Goal: Information Seeking & Learning: Compare options

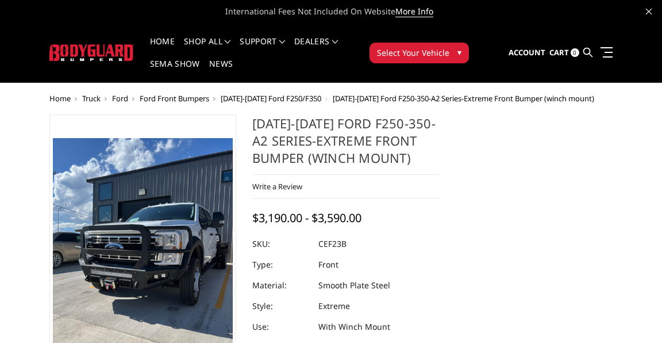
click at [321, 93] on span "[DATE]-[DATE] Ford F250/F350" at bounding box center [271, 98] width 101 height 10
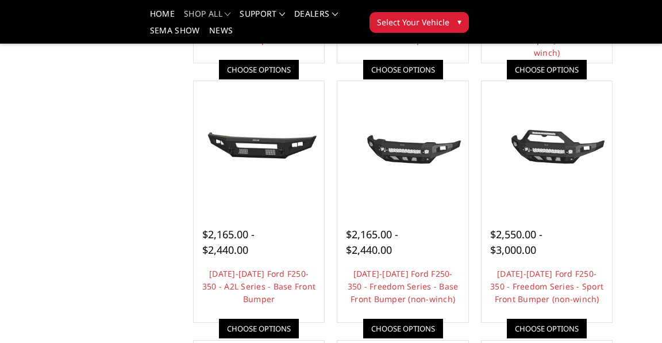
scroll to position [335, 0]
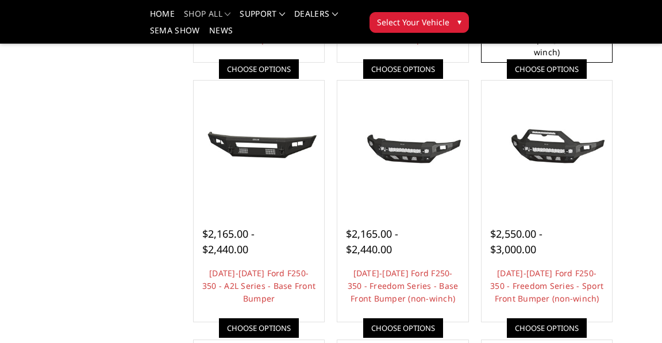
click at [495, 57] on link "[DATE]-[DATE] Ford F250-350 - T2 Series - Extreme Front Bumper (receiver or win…" at bounding box center [546, 33] width 103 height 49
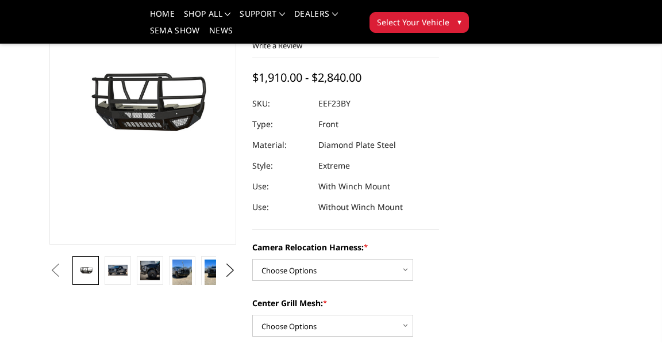
scroll to position [107, 0]
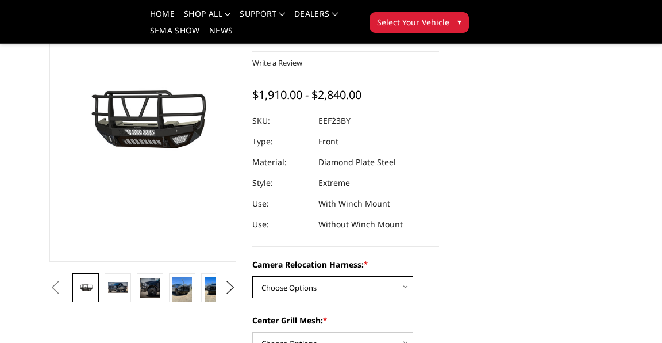
select select "3753"
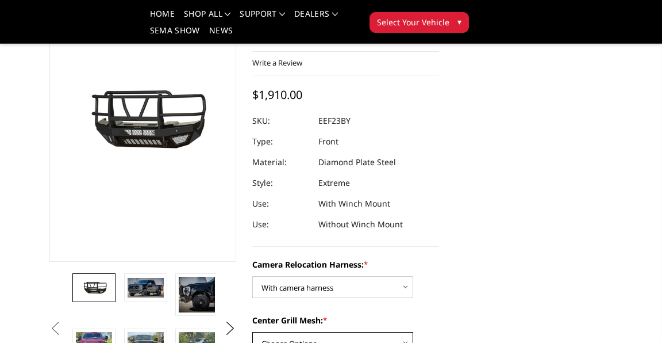
select select "3751"
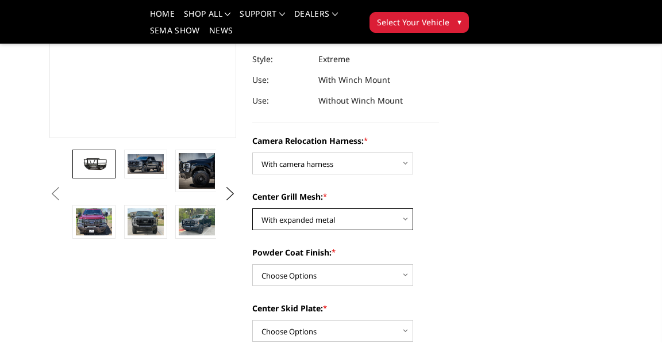
scroll to position [233, 0]
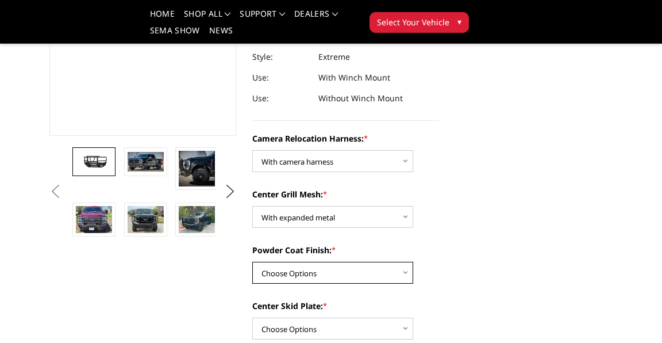
select select "3750"
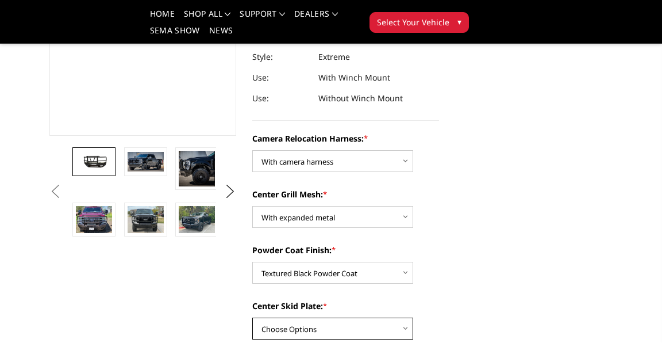
select select "3747"
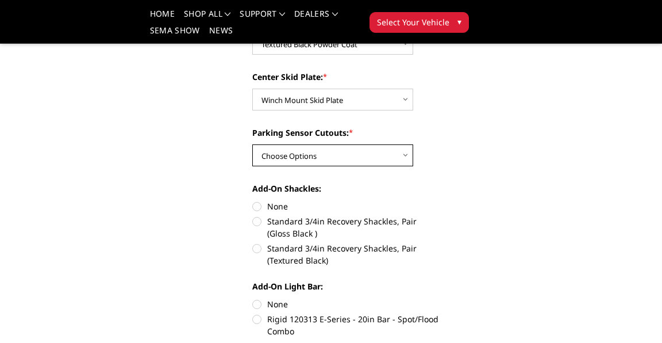
scroll to position [464, 0]
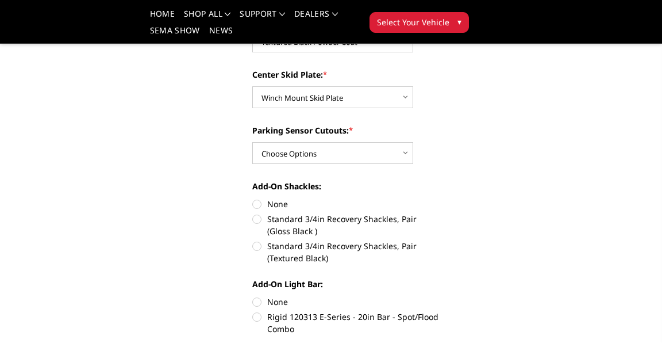
click at [344, 240] on label "Standard 3/4in Recovery Shackles, Pair (Textured Black)" at bounding box center [345, 252] width 187 height 24
click at [439, 213] on input "Standard 3/4in Recovery Shackles, Pair (Textured Black)" at bounding box center [439, 213] width 1 height 1
radio input "true"
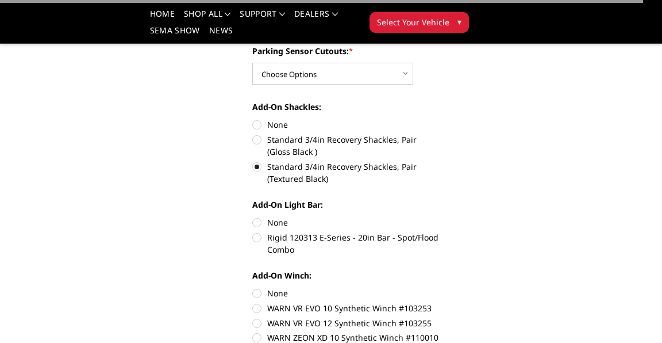
scroll to position [544, 0]
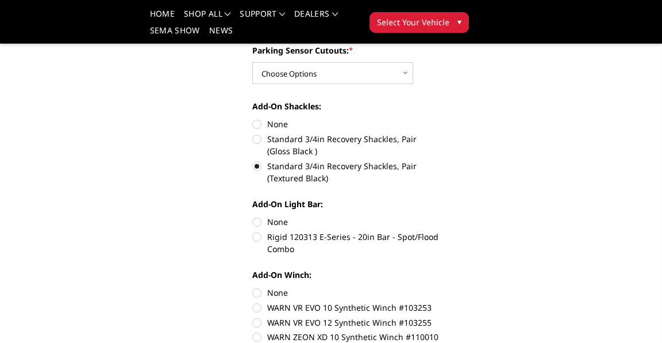
click at [343, 230] on label "Rigid 120313 E-Series - 20in Bar - Spot/Flood Combo" at bounding box center [345, 242] width 187 height 24
click at [439, 216] on input "Rigid 120313 E-Series - 20in Bar - Spot/Flood Combo" at bounding box center [439, 216] width 1 height 1
radio input "true"
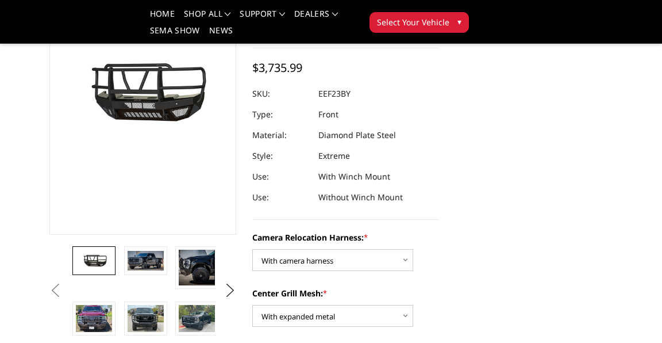
scroll to position [108, 0]
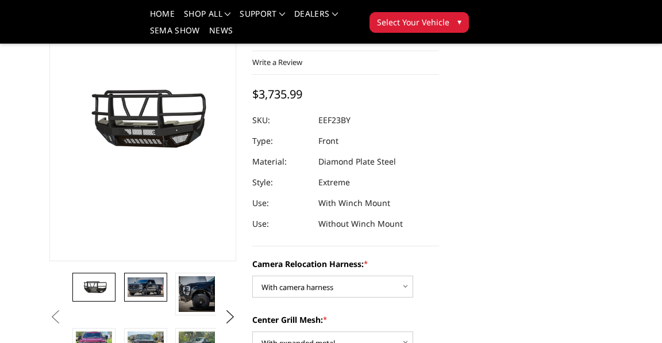
click at [164, 279] on img at bounding box center [146, 287] width 36 height 20
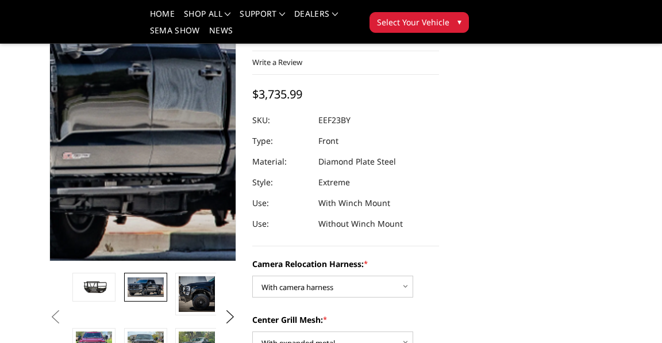
click at [274, 136] on img at bounding box center [15, 109] width 736 height 398
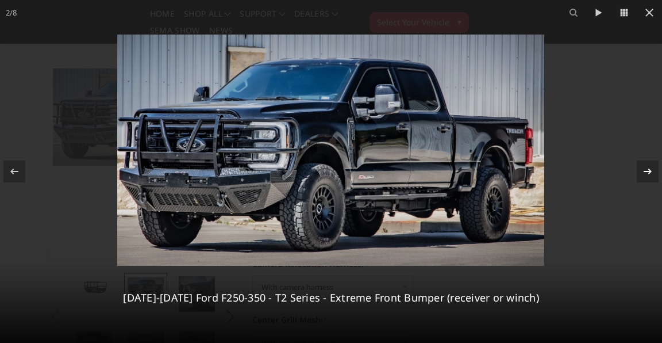
click at [644, 172] on icon at bounding box center [648, 171] width 14 height 14
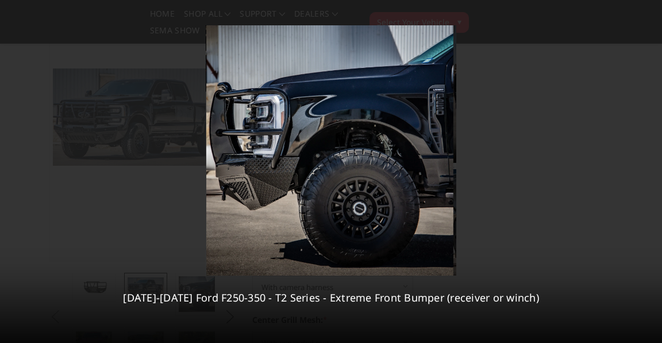
click at [644, 172] on div "3 / 8 2023-2025 Ford F250-350 - T2 Series - Extreme Front Bumper (receiver or w…" at bounding box center [331, 171] width 662 height 343
click at [649, 172] on icon at bounding box center [648, 171] width 14 height 14
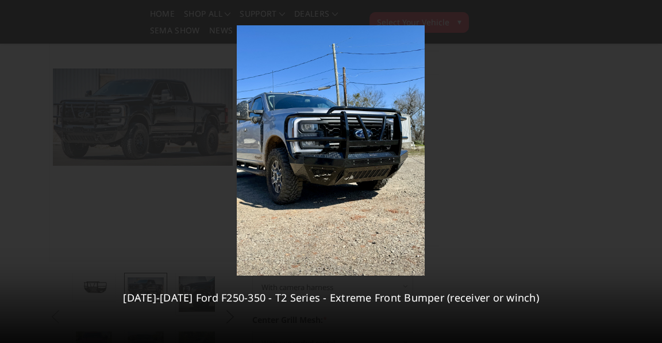
click at [649, 172] on div "4 / 8 2023-2025 Ford F250-350 - T2 Series - Extreme Front Bumper (receiver or w…" at bounding box center [331, 171] width 662 height 343
click at [649, 172] on icon at bounding box center [648, 171] width 14 height 14
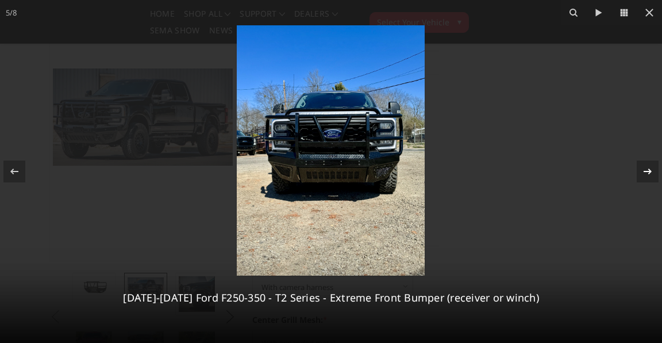
click at [649, 172] on div "5 / 8 2023-2025 Ford F250-350 - T2 Series - Extreme Front Bumper (receiver or w…" at bounding box center [331, 171] width 662 height 343
click at [649, 172] on icon at bounding box center [648, 171] width 14 height 14
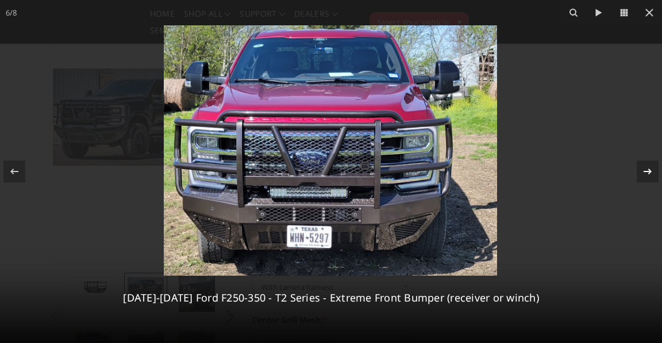
click at [651, 176] on icon at bounding box center [648, 171] width 14 height 14
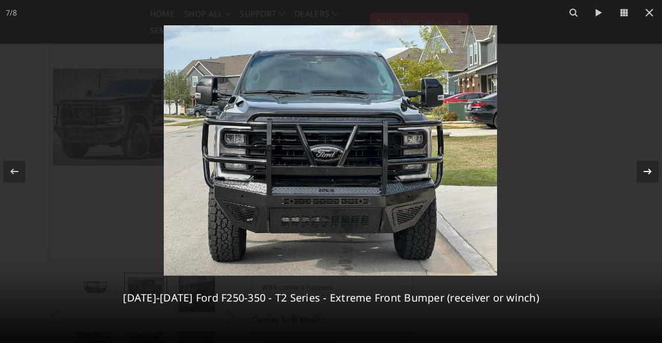
click at [649, 174] on icon at bounding box center [648, 171] width 14 height 14
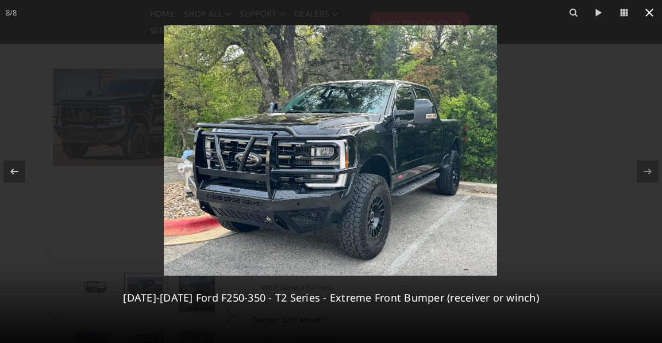
click at [652, 15] on icon at bounding box center [649, 13] width 8 height 8
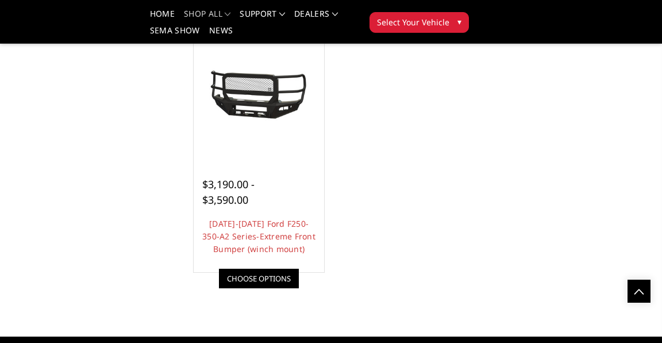
scroll to position [901, 0]
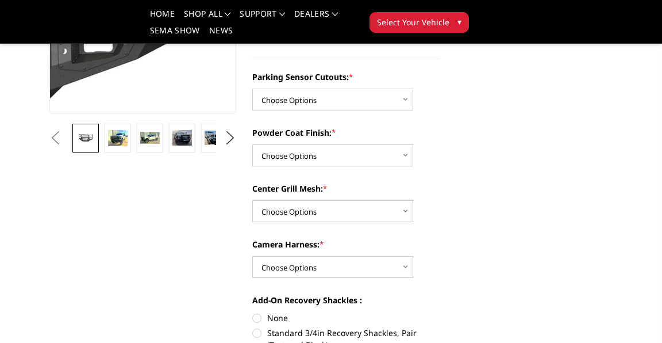
scroll to position [254, 0]
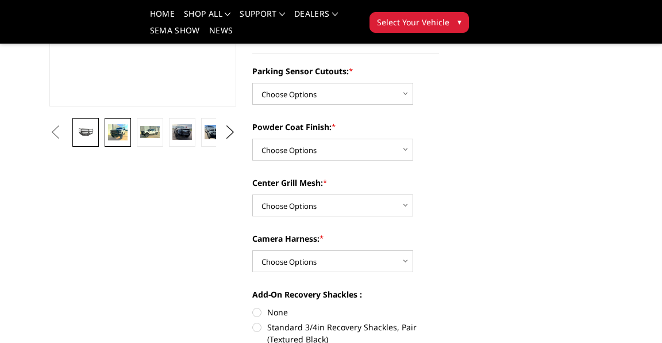
click at [128, 138] on img at bounding box center [118, 132] width 20 height 16
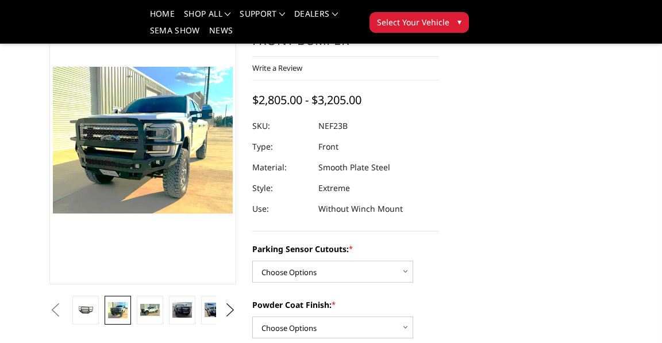
scroll to position [66, 0]
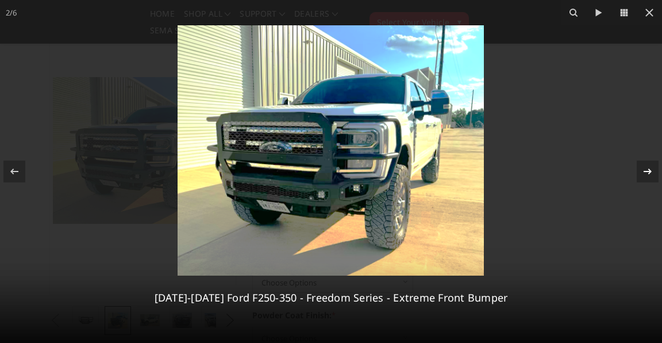
click at [645, 173] on icon at bounding box center [648, 171] width 14 height 14
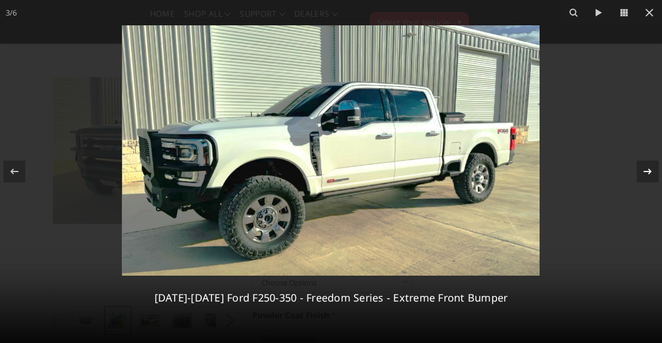
click at [645, 173] on icon at bounding box center [648, 171] width 14 height 14
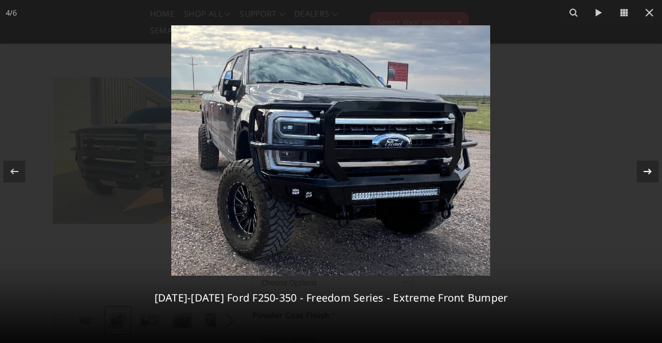
click at [645, 173] on div "4 / 6 2023-2025 Ford F250-350 - Freedom Series - Extreme Front Bumper" at bounding box center [331, 171] width 662 height 343
click at [646, 173] on icon at bounding box center [648, 171] width 14 height 14
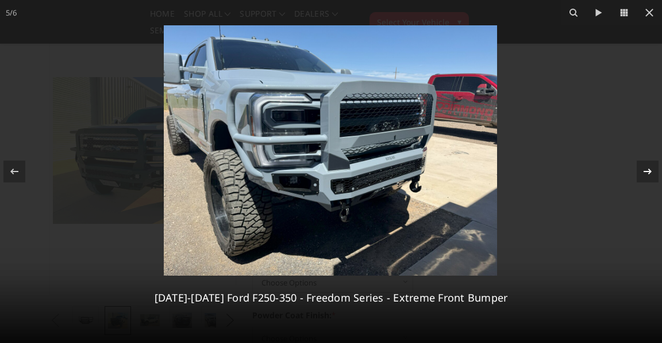
click at [646, 173] on div "5 / 6 2023-2025 Ford F250-350 - Freedom Series - Extreme Front Bumper" at bounding box center [331, 171] width 662 height 343
click at [646, 173] on icon at bounding box center [648, 171] width 14 height 14
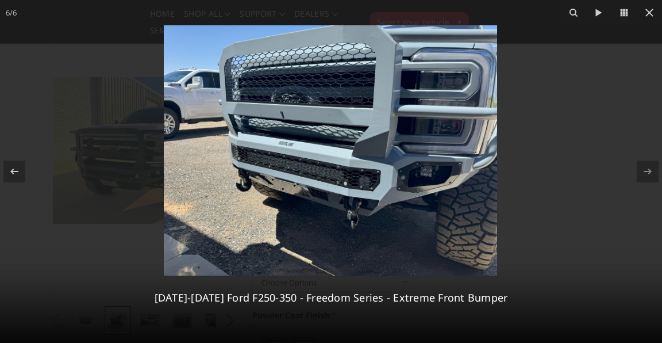
click at [646, 173] on div "6 / 6 2023-2025 Ford F250-350 - Freedom Series - Extreme Front Bumper" at bounding box center [331, 171] width 662 height 343
click at [643, 13] on icon at bounding box center [650, 13] width 14 height 14
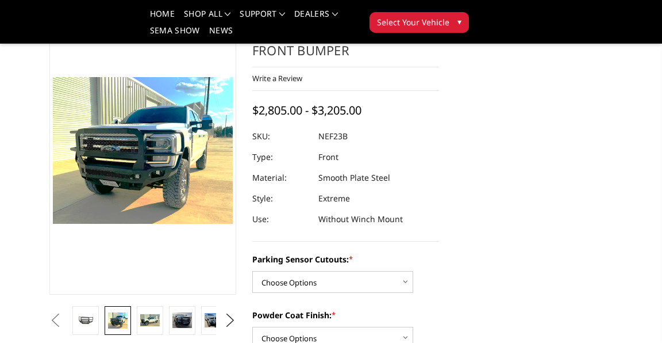
scroll to position [66, 0]
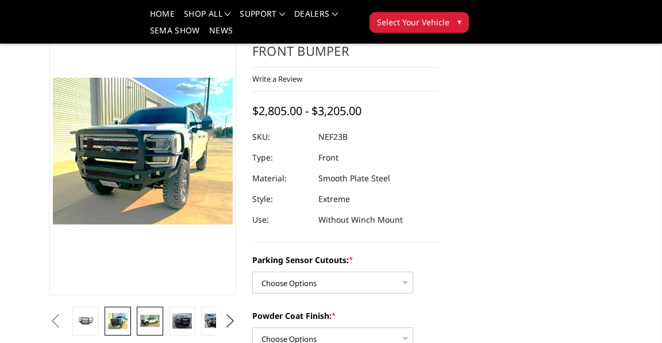
click at [163, 335] on link at bounding box center [150, 320] width 26 height 29
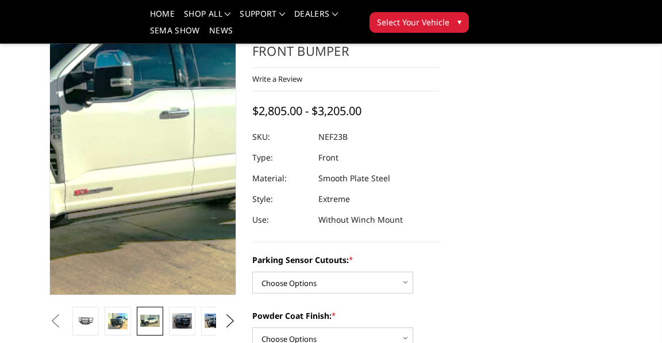
click at [249, 182] on img at bounding box center [81, 138] width 736 height 441
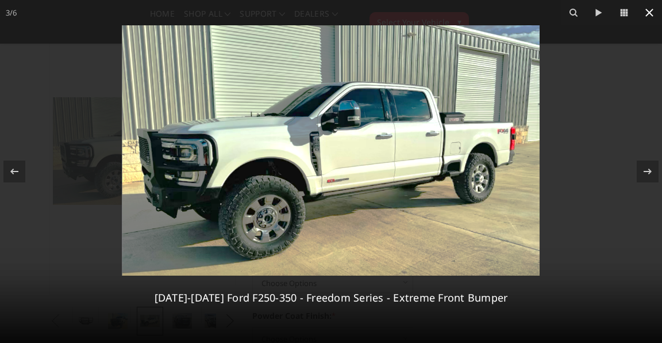
click at [648, 9] on icon at bounding box center [650, 13] width 14 height 14
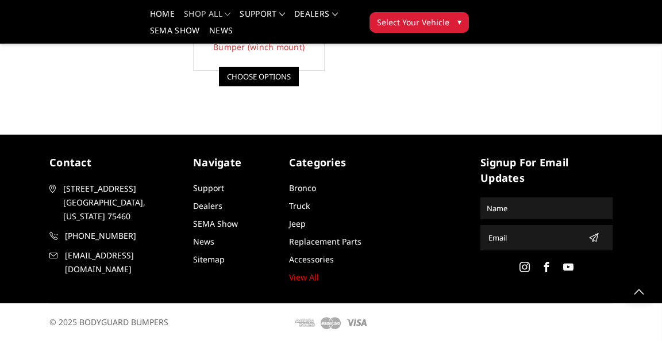
scroll to position [1179, 0]
click at [299, 86] on link "Choose Options" at bounding box center [259, 77] width 80 height 20
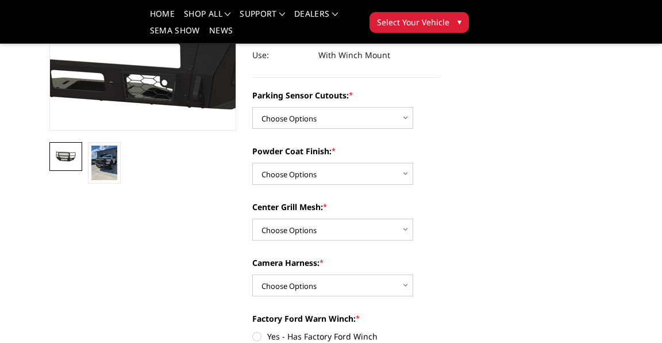
scroll to position [240, 0]
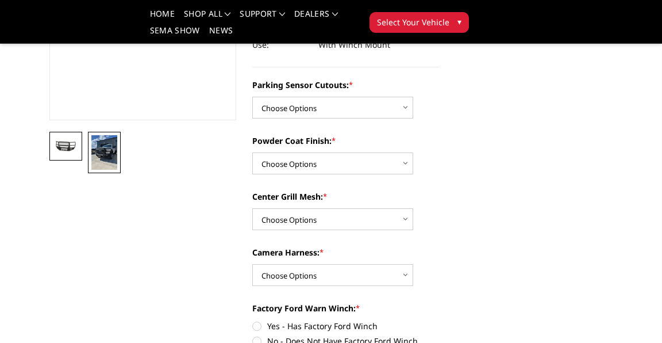
click at [117, 162] on img at bounding box center [104, 152] width 26 height 34
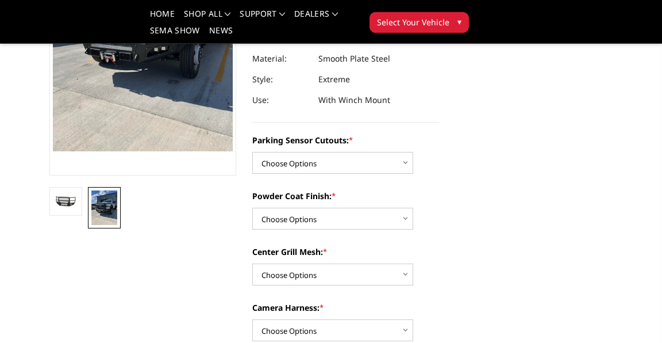
scroll to position [176, 0]
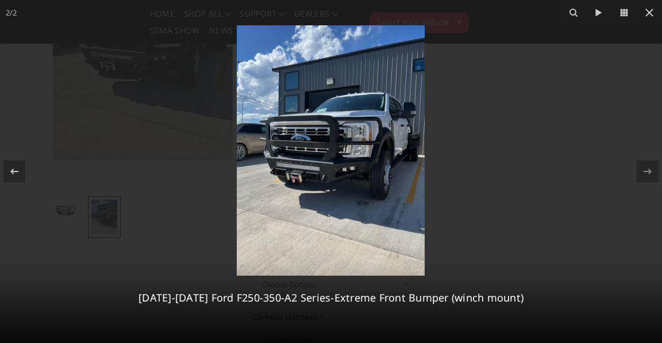
click at [341, 167] on img at bounding box center [331, 150] width 188 height 250
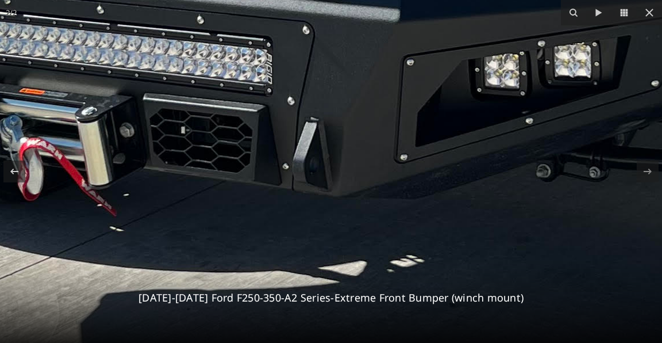
drag, startPoint x: 270, startPoint y: 213, endPoint x: 405, endPoint y: 101, distance: 175.1
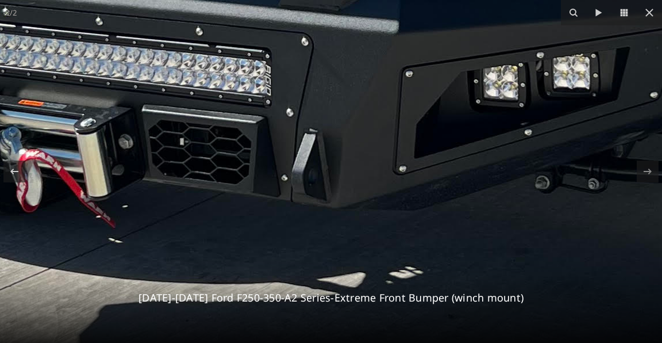
drag, startPoint x: 405, startPoint y: 101, endPoint x: 402, endPoint y: 114, distance: 13.5
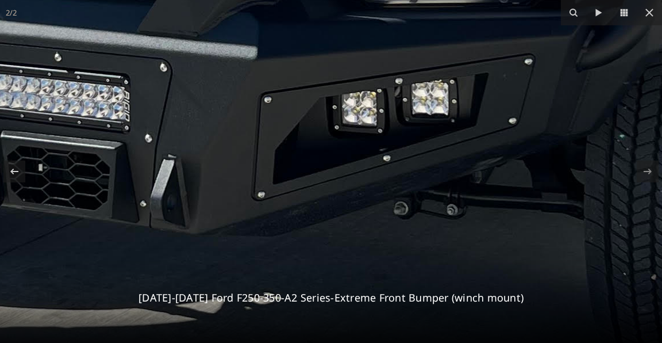
drag, startPoint x: 206, startPoint y: 100, endPoint x: 64, endPoint y: 127, distance: 144.0
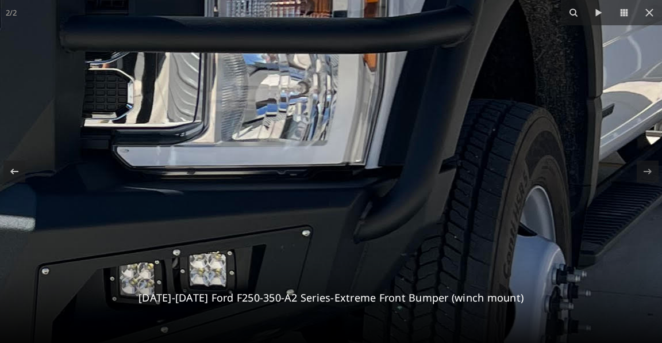
drag, startPoint x: 323, startPoint y: 115, endPoint x: 102, endPoint y: 285, distance: 278.7
click at [102, 285] on img at bounding box center [9, 104] width 1738 height 2317
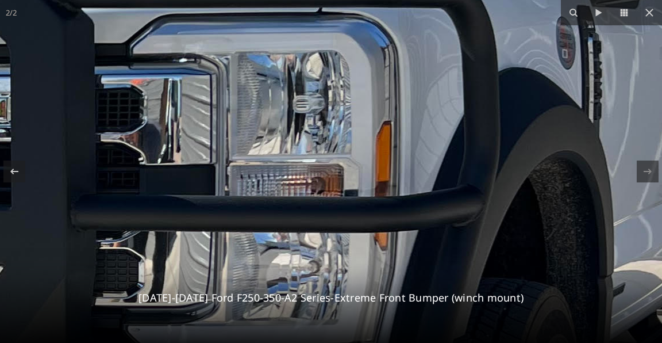
drag, startPoint x: 201, startPoint y: 158, endPoint x: 212, endPoint y: 337, distance: 179.1
click at [212, 337] on img at bounding box center [20, 283] width 1738 height 2317
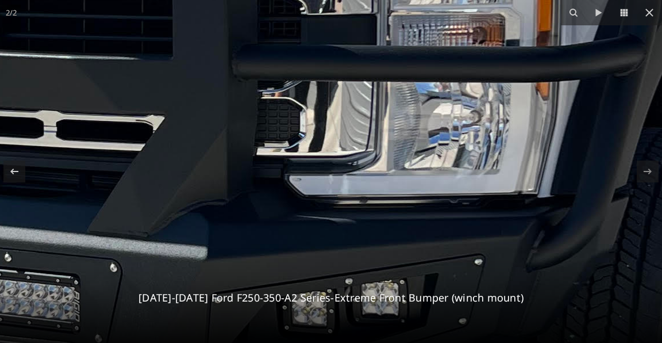
drag, startPoint x: 183, startPoint y: 239, endPoint x: 345, endPoint y: 89, distance: 220.9
click at [345, 89] on img at bounding box center [182, 133] width 1738 height 2317
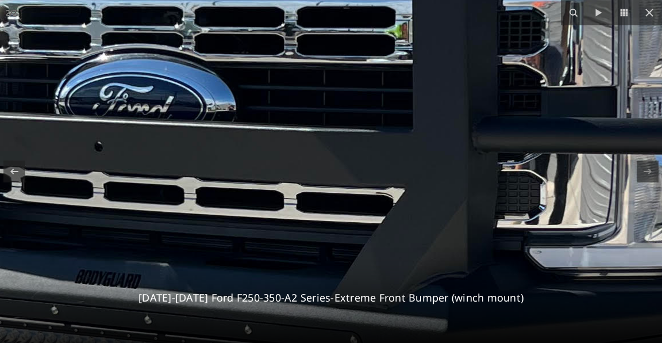
drag, startPoint x: 241, startPoint y: 78, endPoint x: 486, endPoint y: 150, distance: 254.8
click at [486, 150] on img at bounding box center [422, 205] width 1738 height 2317
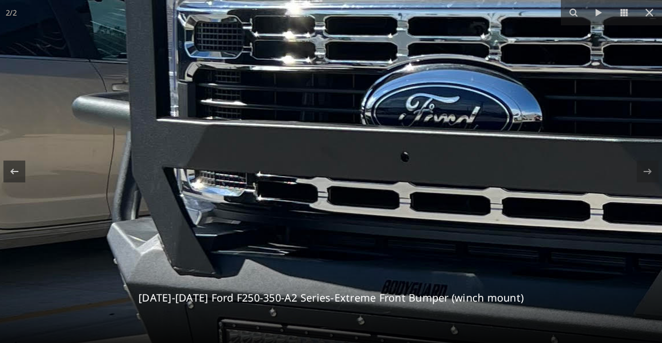
drag, startPoint x: 220, startPoint y: 133, endPoint x: 526, endPoint y: 143, distance: 307.1
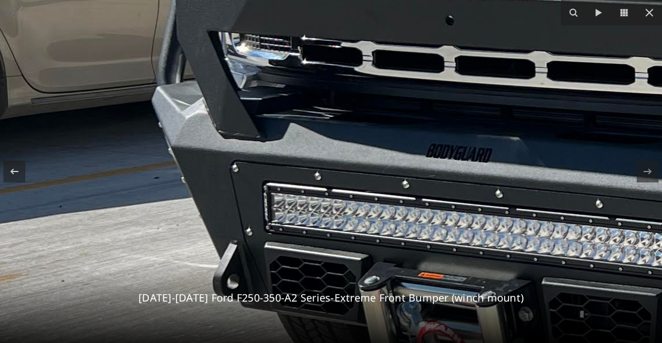
drag, startPoint x: 324, startPoint y: 95, endPoint x: 371, endPoint y: -39, distance: 141.8
click at [599, 13] on icon at bounding box center [599, 12] width 6 height 7
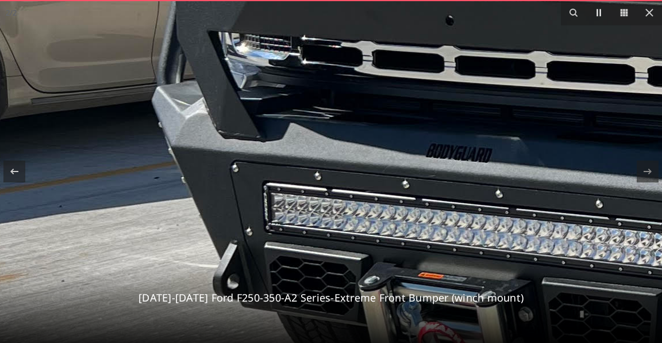
click at [599, 13] on icon at bounding box center [599, 13] width 14 height 14
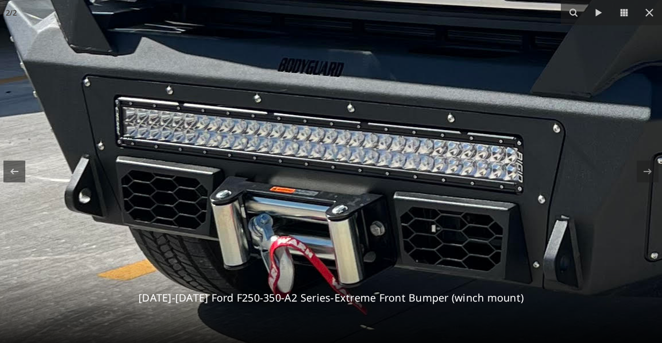
drag, startPoint x: 531, startPoint y: 97, endPoint x: 363, endPoint y: 6, distance: 191.1
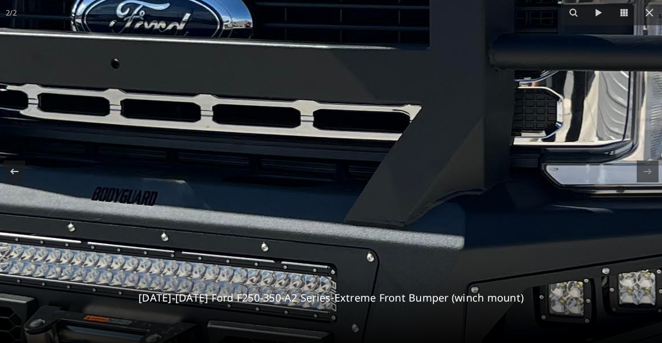
drag, startPoint x: 390, startPoint y: 150, endPoint x: 221, endPoint y: 283, distance: 215.3
click at [221, 283] on img at bounding box center [438, 122] width 1738 height 2317
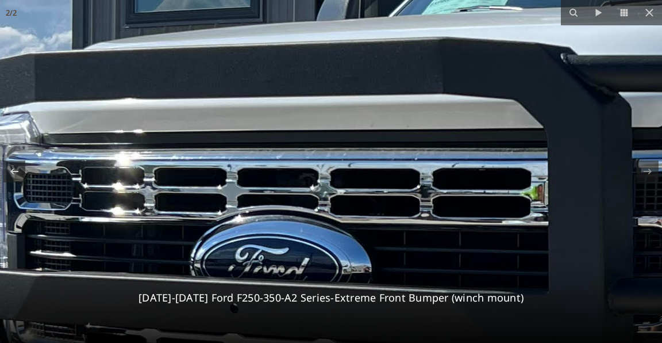
drag, startPoint x: 271, startPoint y: 127, endPoint x: 392, endPoint y: 373, distance: 274.0
click at [650, 12] on icon at bounding box center [649, 13] width 8 height 8
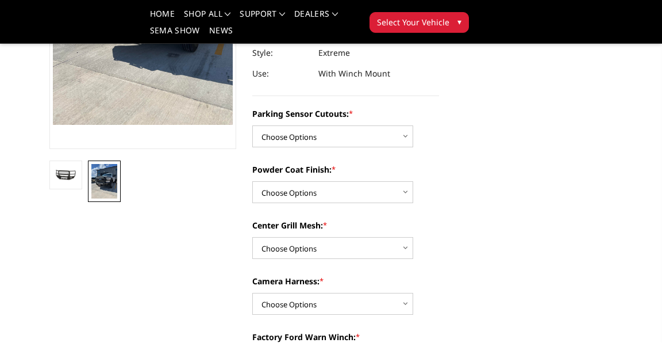
scroll to position [210, 0]
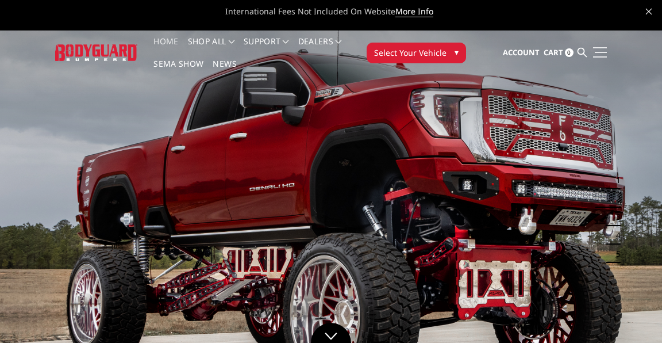
click at [595, 52] on span at bounding box center [601, 52] width 12 height 1
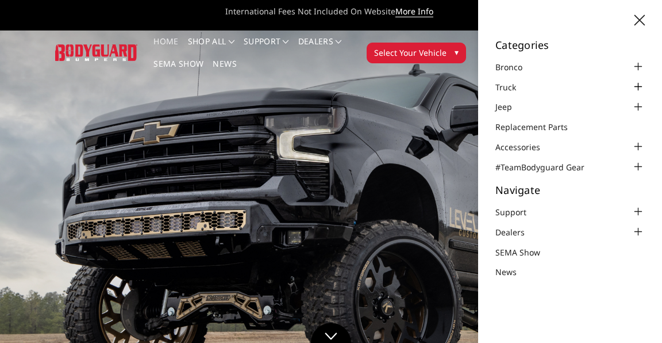
click at [639, 86] on div at bounding box center [638, 87] width 14 height 14
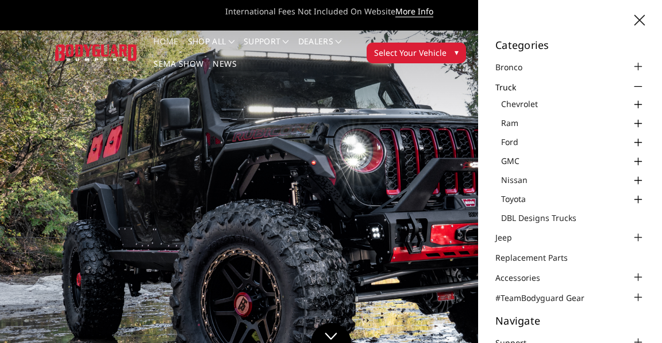
click at [631, 136] on div at bounding box center [638, 143] width 14 height 14
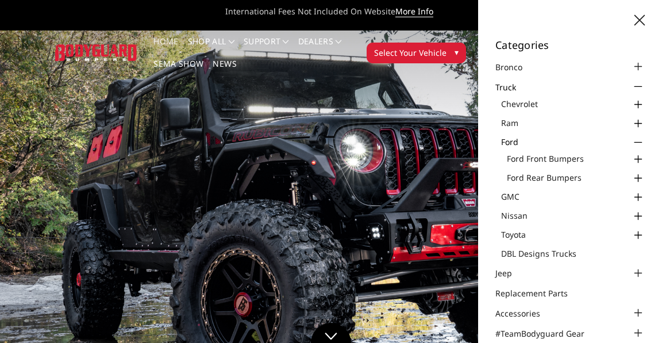
click at [632, 155] on div at bounding box center [638, 159] width 14 height 14
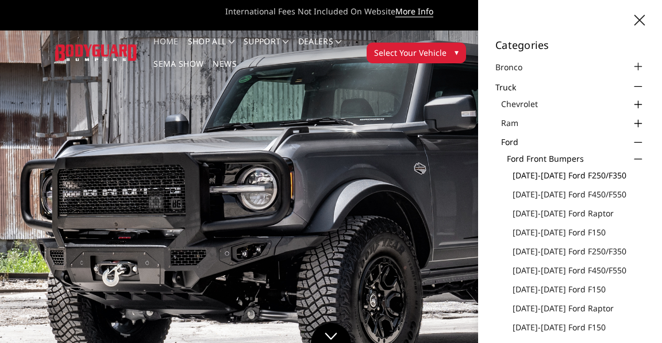
click at [602, 171] on link "[DATE]-[DATE] Ford F250/F350" at bounding box center [579, 175] width 132 height 12
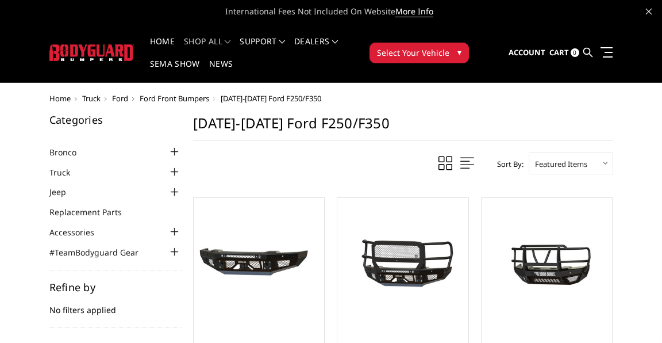
click at [182, 245] on div at bounding box center [175, 252] width 14 height 14
click at [182, 225] on div at bounding box center [175, 232] width 14 height 14
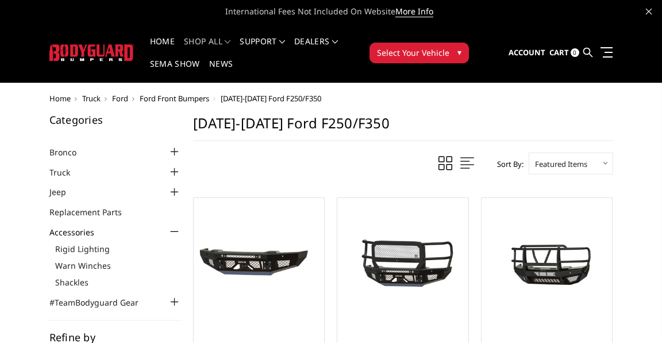
click at [182, 225] on div at bounding box center [175, 232] width 14 height 14
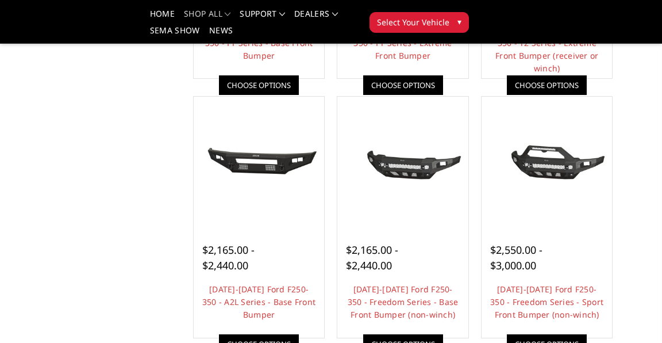
scroll to position [305, 0]
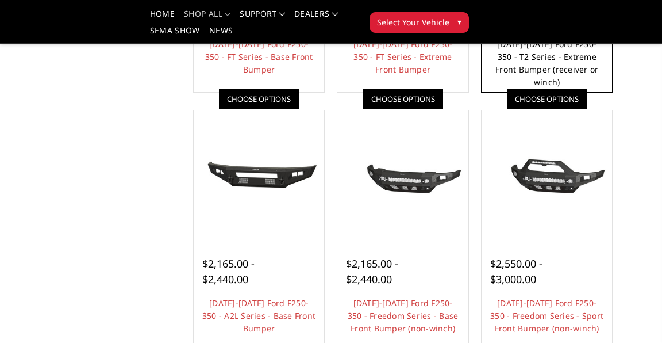
click at [495, 87] on link "[DATE]-[DATE] Ford F250-350 - T2 Series - Extreme Front Bumper (receiver or win…" at bounding box center [546, 63] width 103 height 49
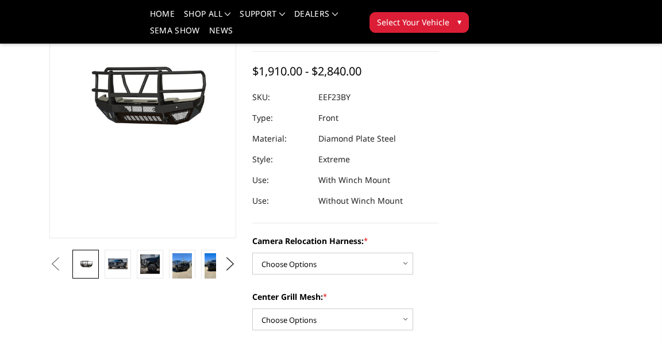
scroll to position [148, 0]
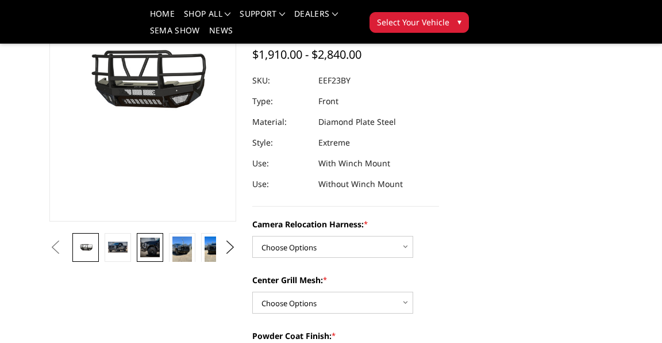
click at [160, 243] on img at bounding box center [150, 247] width 20 height 20
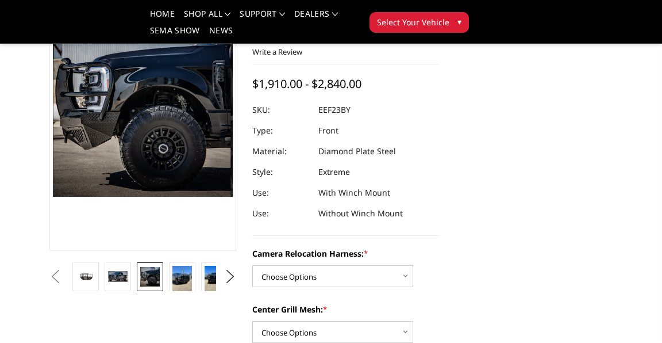
scroll to position [110, 0]
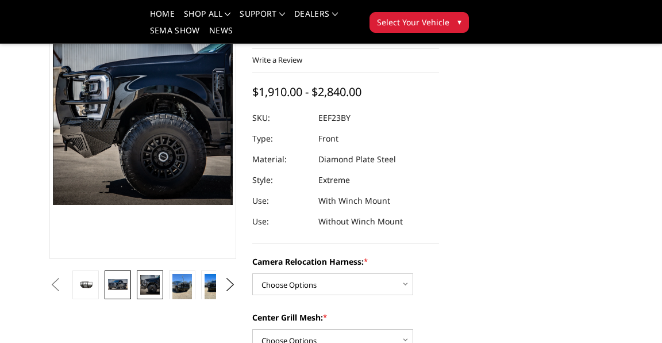
click at [128, 280] on img at bounding box center [118, 284] width 20 height 10
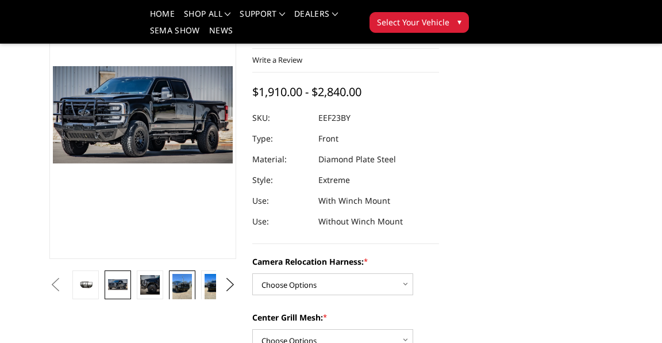
click at [192, 280] on img at bounding box center [182, 287] width 20 height 26
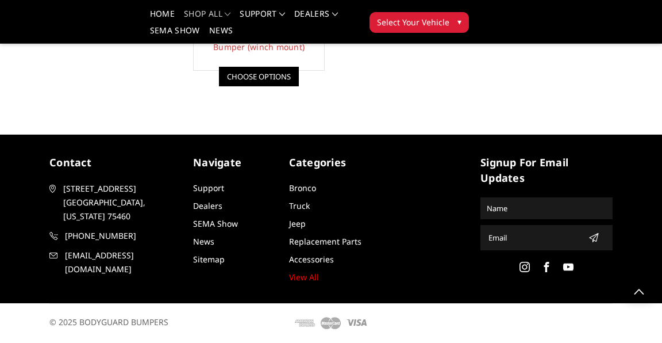
scroll to position [1093, 0]
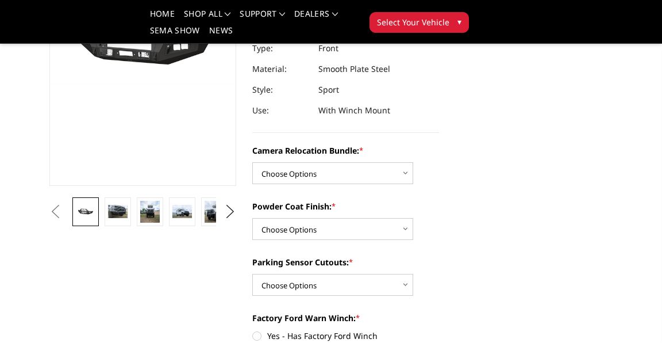
scroll to position [175, 0]
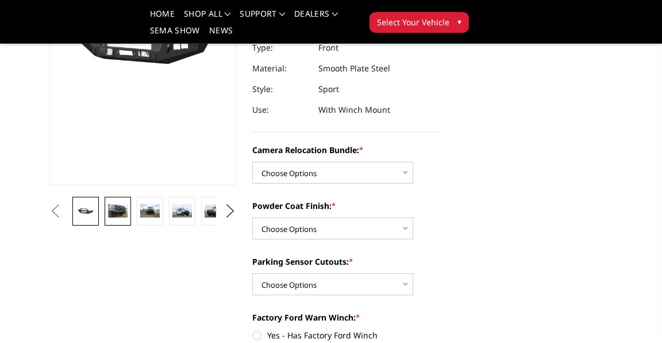
click at [128, 214] on img at bounding box center [118, 210] width 20 height 13
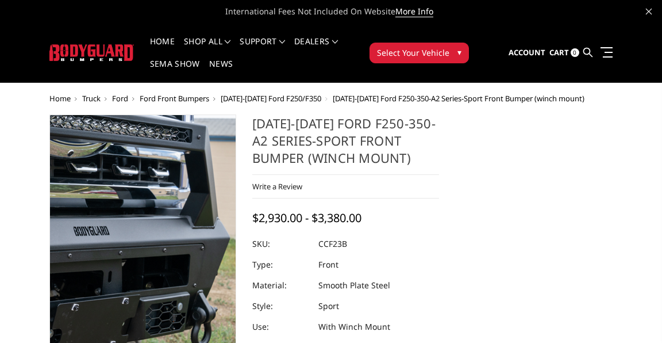
scroll to position [0, 0]
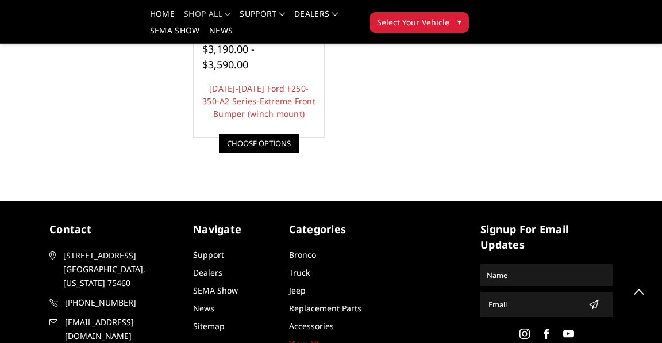
scroll to position [976, 0]
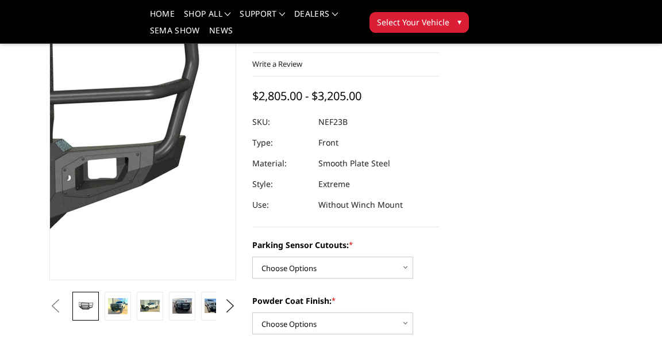
scroll to position [83, 0]
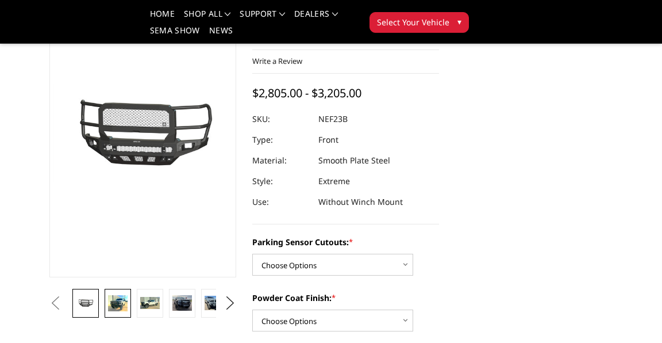
click at [128, 309] on img at bounding box center [118, 303] width 20 height 16
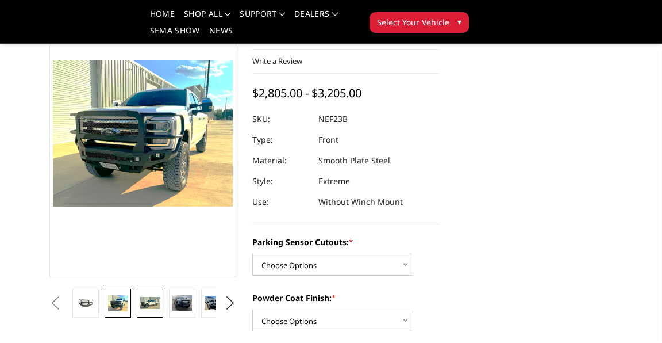
click at [163, 302] on link at bounding box center [150, 303] width 26 height 29
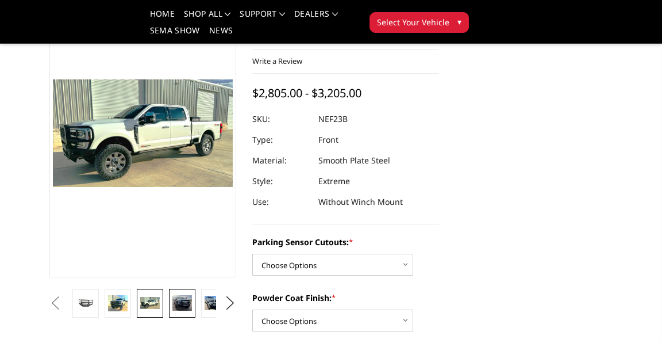
click at [192, 308] on img at bounding box center [182, 303] width 20 height 16
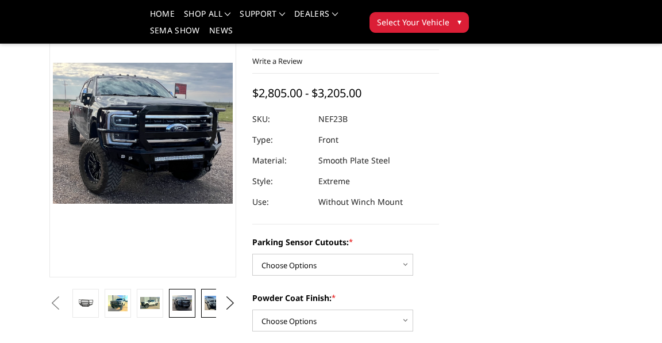
click at [224, 306] on img at bounding box center [215, 302] width 20 height 15
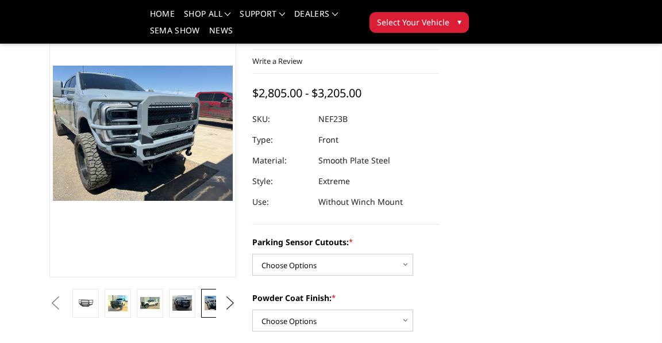
click at [239, 305] on button "Next" at bounding box center [230, 302] width 17 height 17
click at [224, 306] on img at bounding box center [215, 302] width 20 height 15
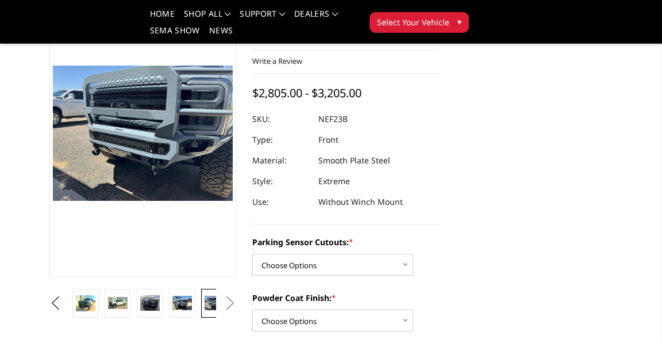
click at [239, 309] on button "Next" at bounding box center [230, 302] width 17 height 17
click at [160, 306] on img at bounding box center [150, 303] width 20 height 16
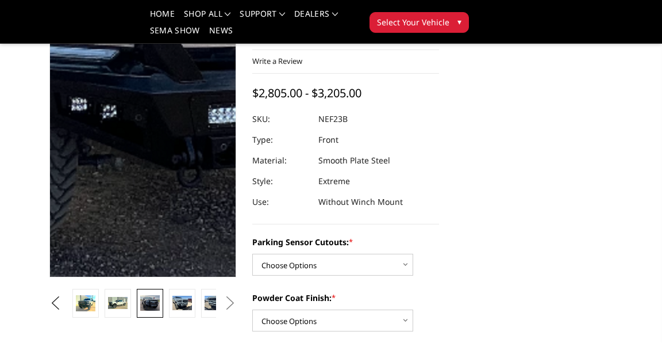
click at [218, 206] on img at bounding box center [160, 9] width 736 height 577
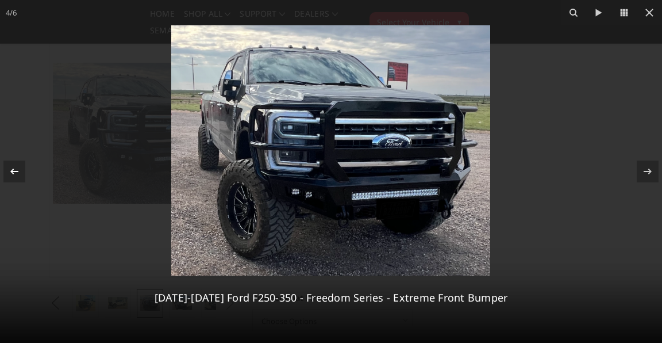
click at [13, 164] on icon at bounding box center [14, 171] width 14 height 14
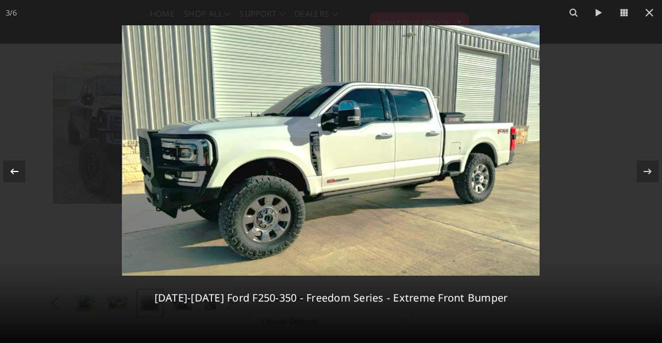
click at [13, 164] on icon at bounding box center [14, 171] width 14 height 14
